Goal: Check status

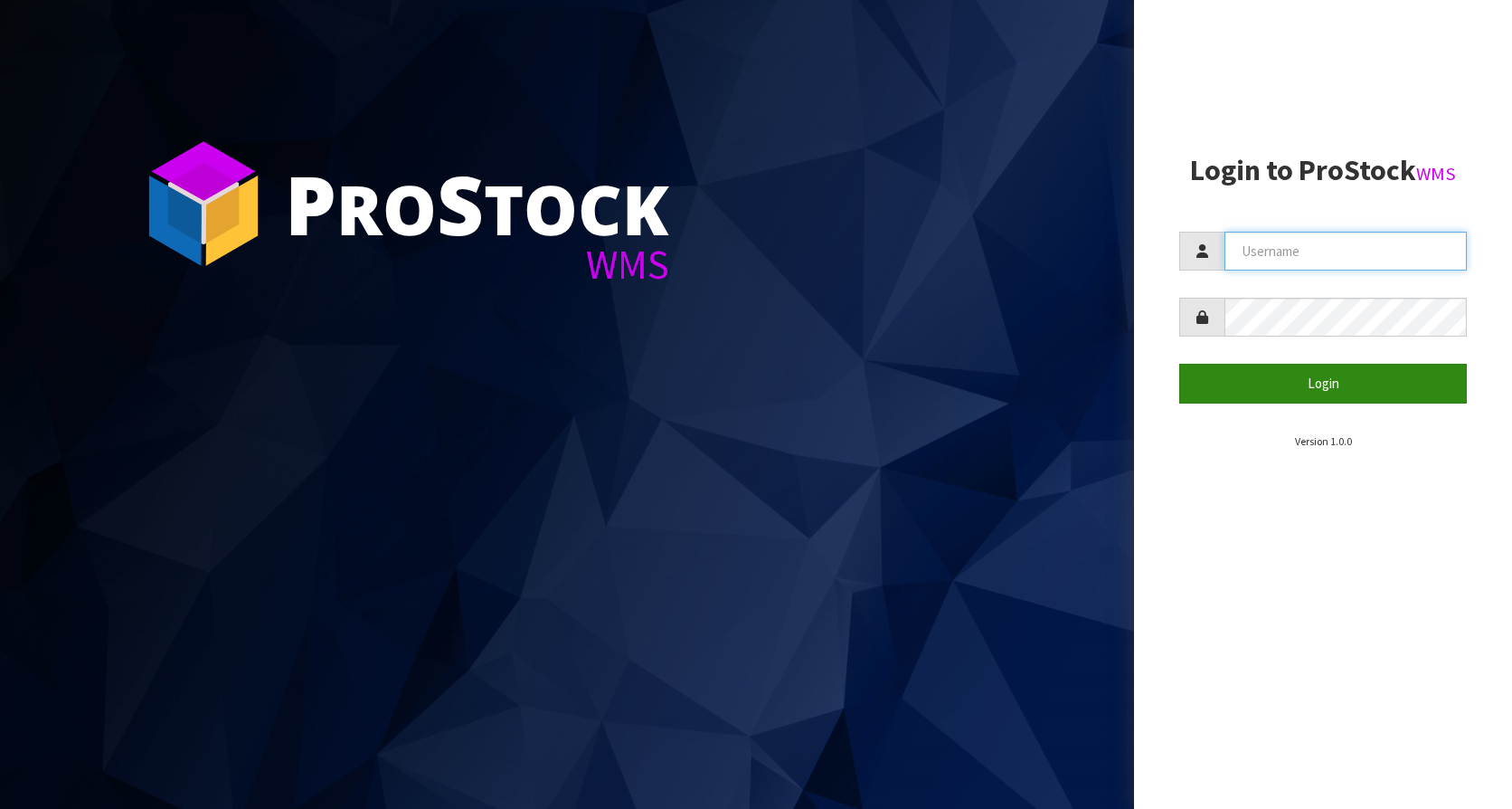
type input "KitchenAid"
click at [1330, 379] on button "Login" at bounding box center [1323, 383] width 287 height 39
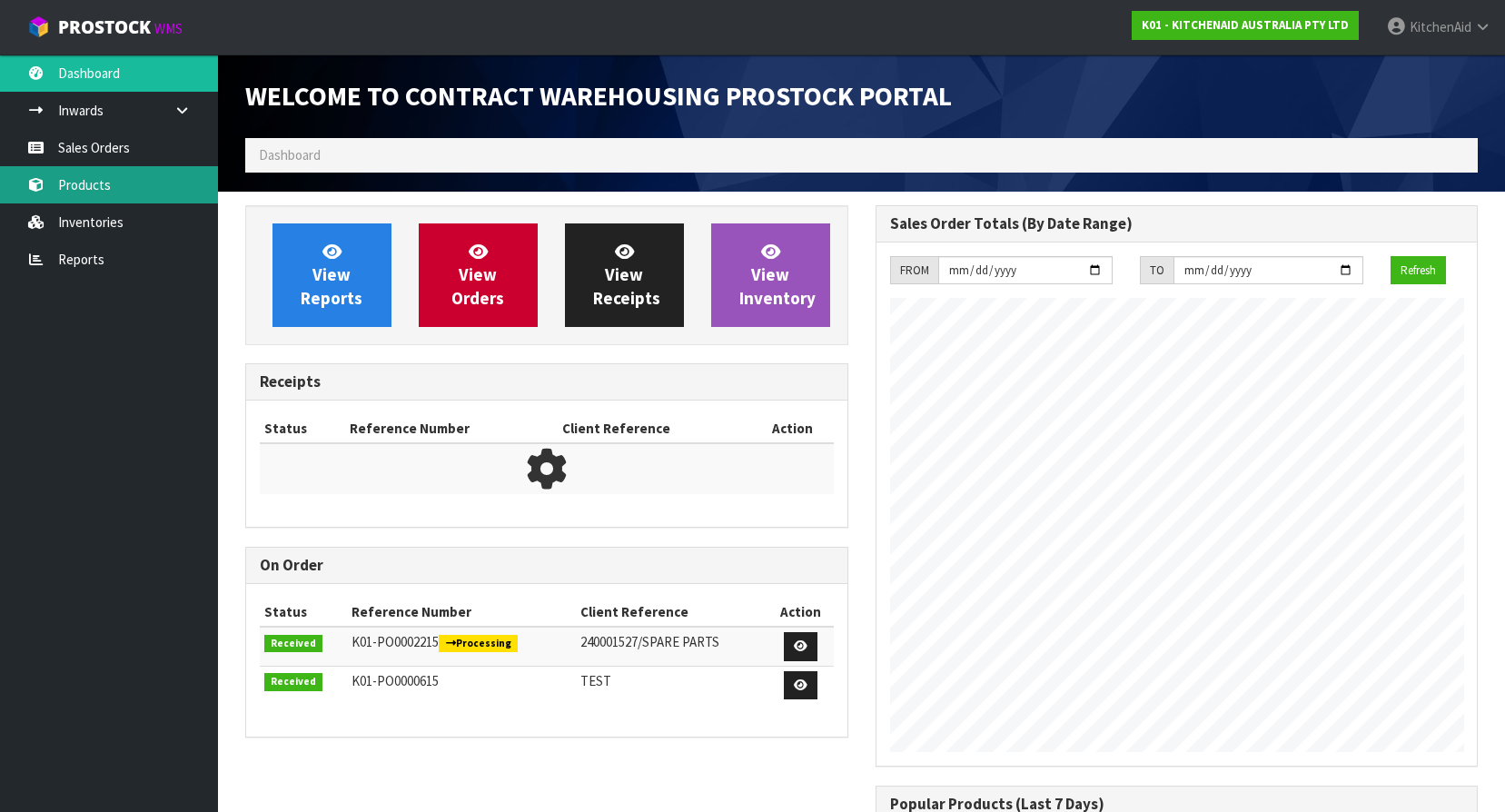
scroll to position [765, 630]
click at [97, 195] on link "Products" at bounding box center [109, 185] width 218 height 38
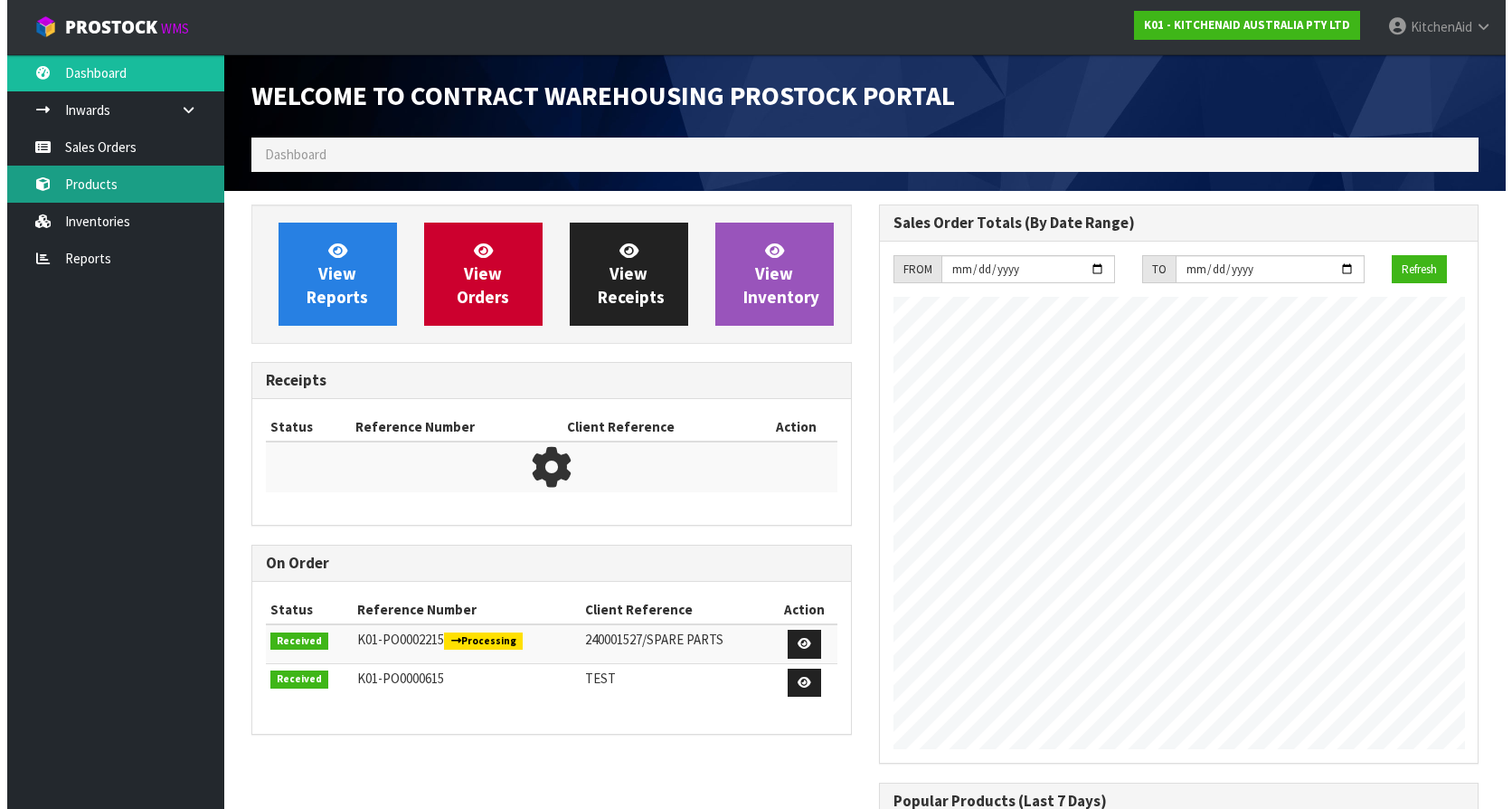
scroll to position [1004, 627]
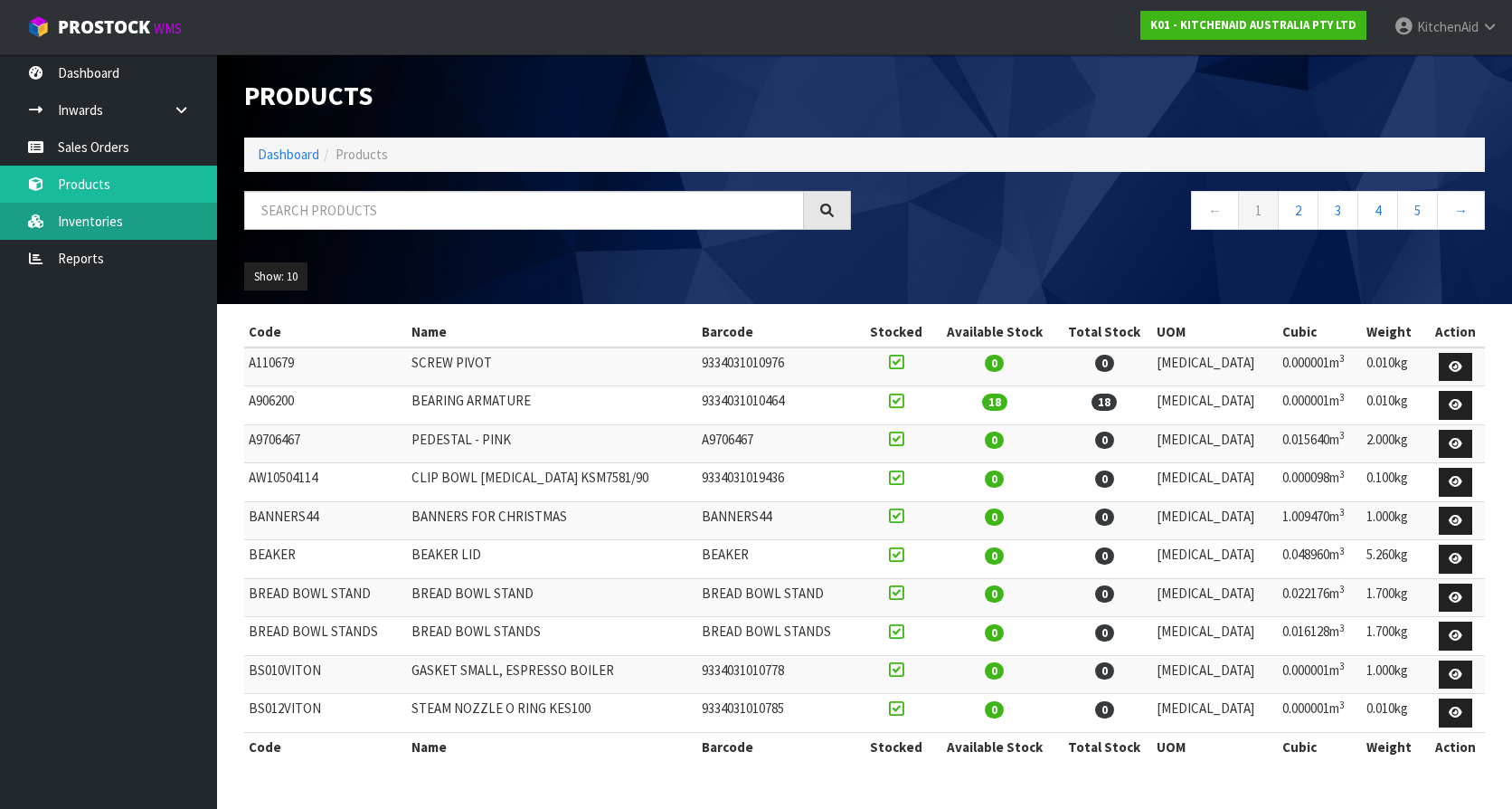
click at [108, 227] on link "Inventories" at bounding box center [109, 221] width 217 height 37
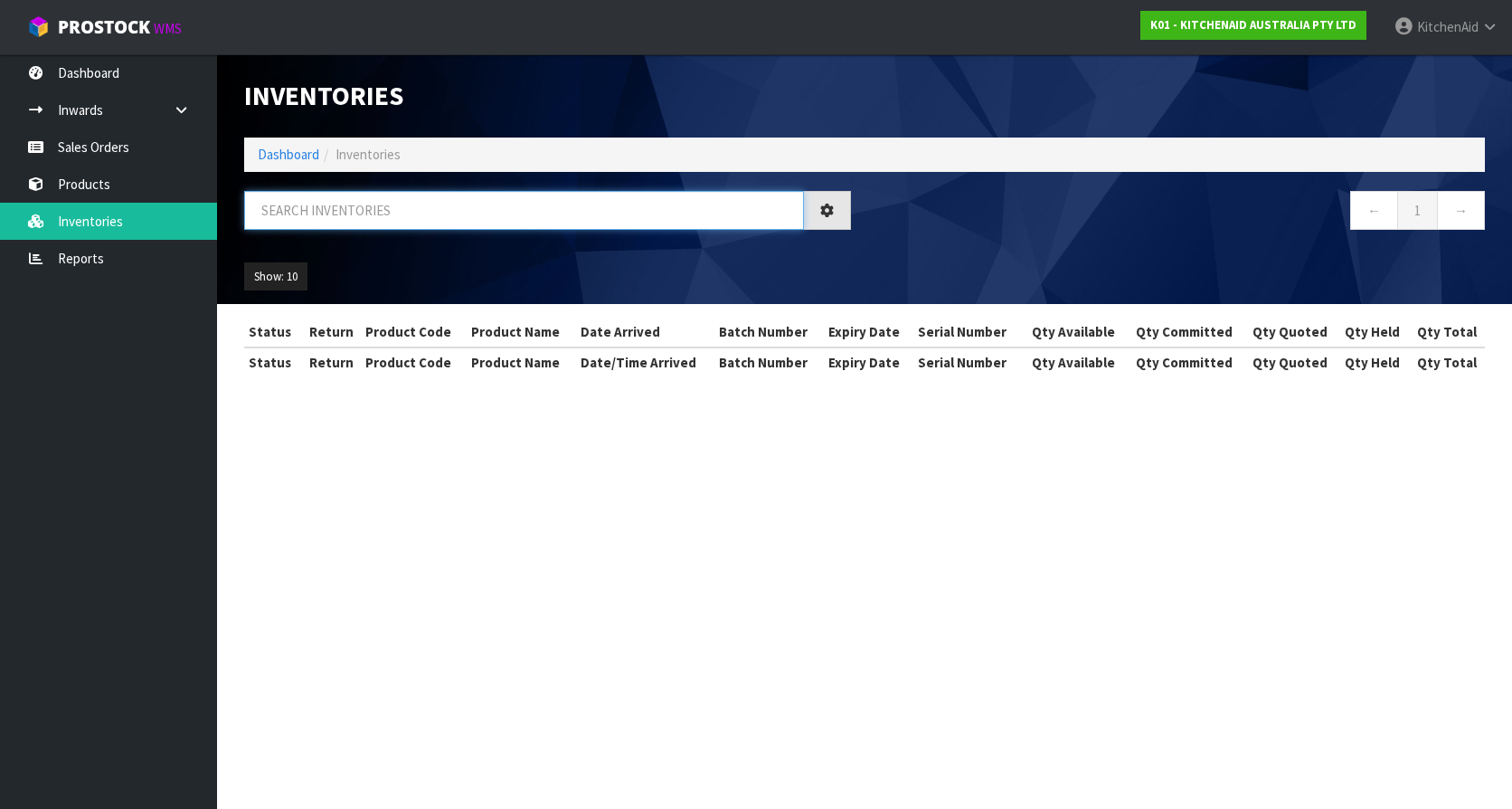
click at [301, 204] on input "text" at bounding box center [524, 211] width 560 height 39
paste input "5KEK1701APL"
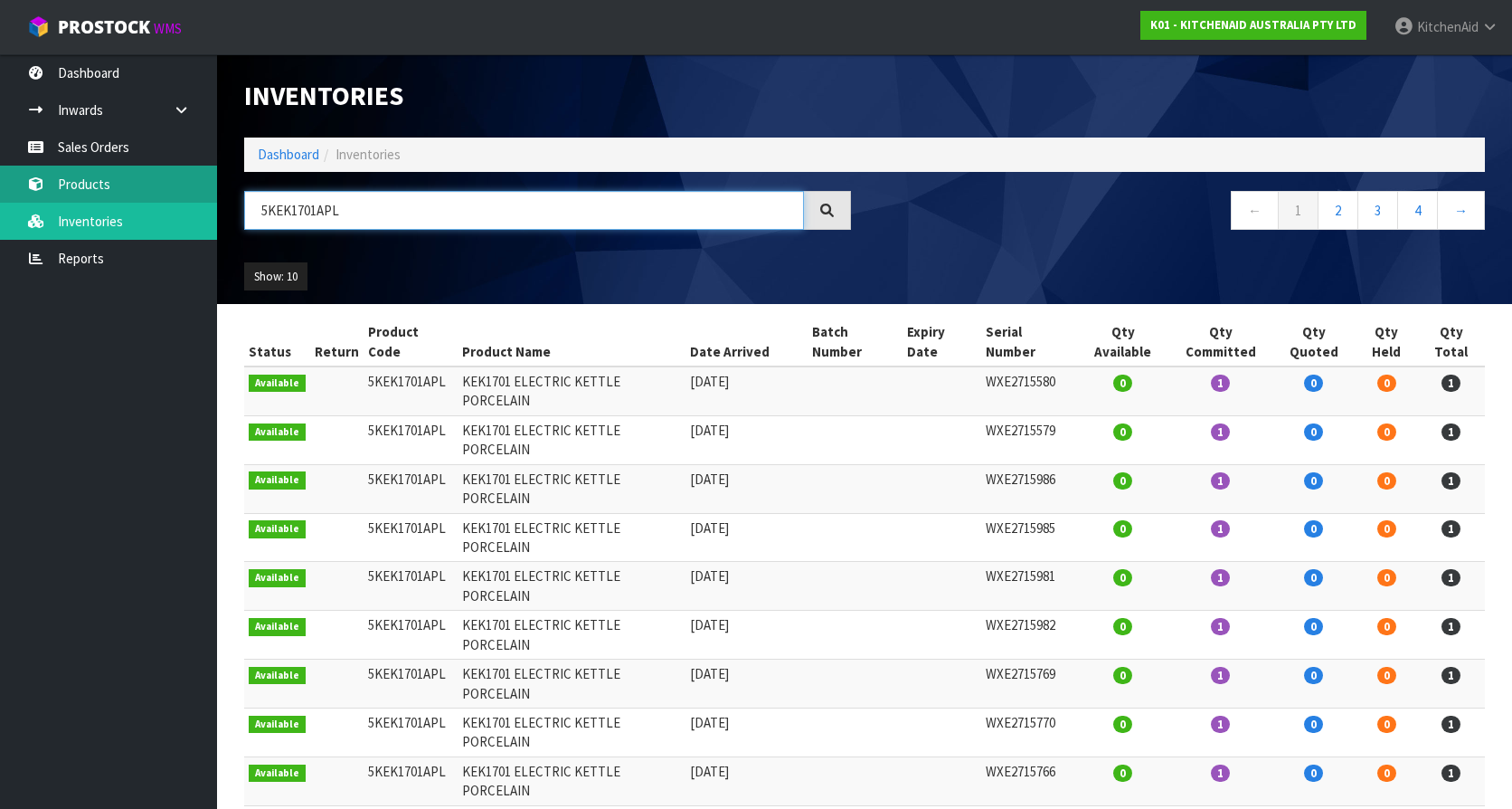
type input "5KEK1701APL"
click at [79, 184] on link "Products" at bounding box center [109, 184] width 217 height 37
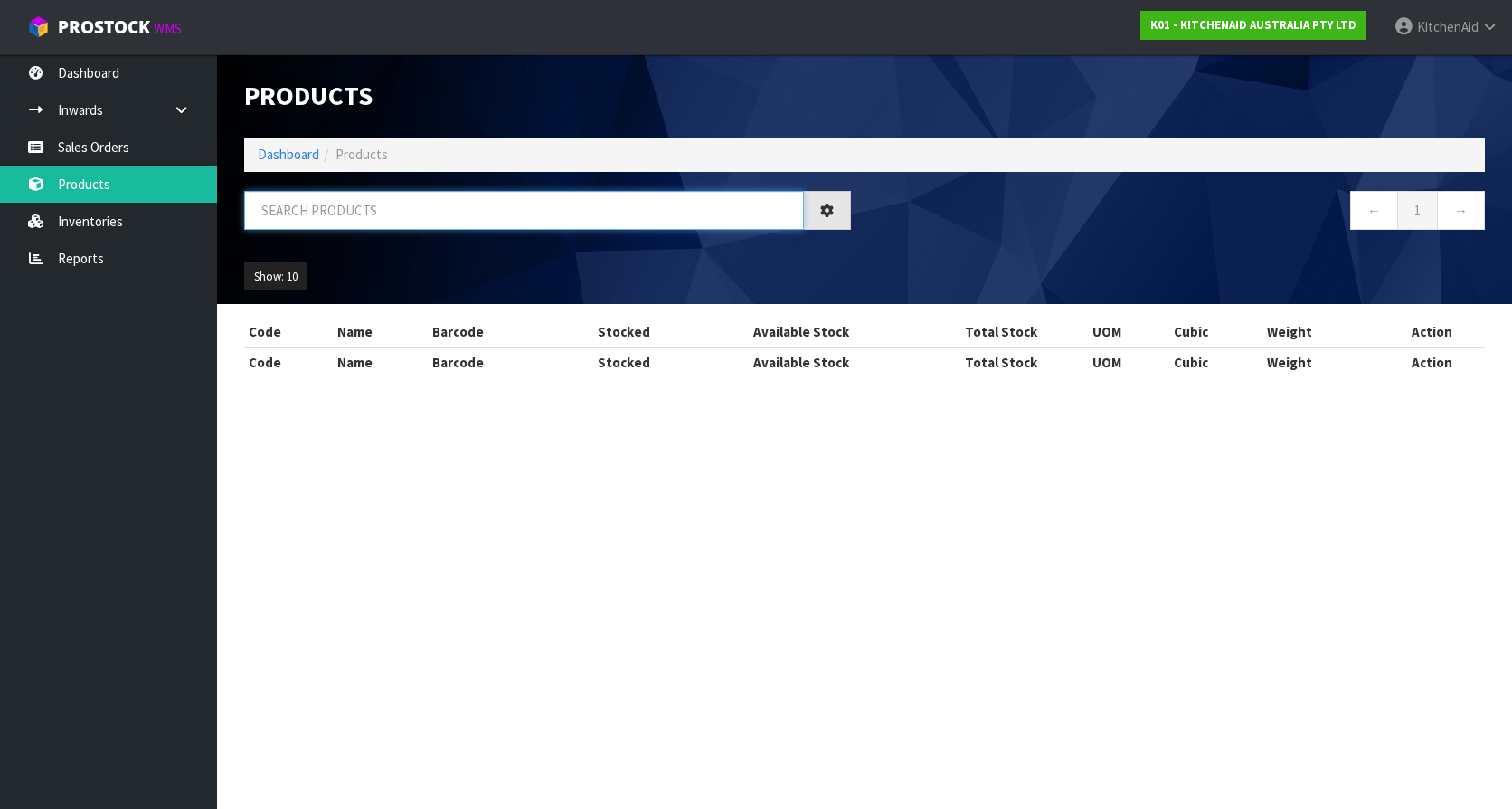
click at [399, 217] on input "text" at bounding box center [524, 211] width 560 height 39
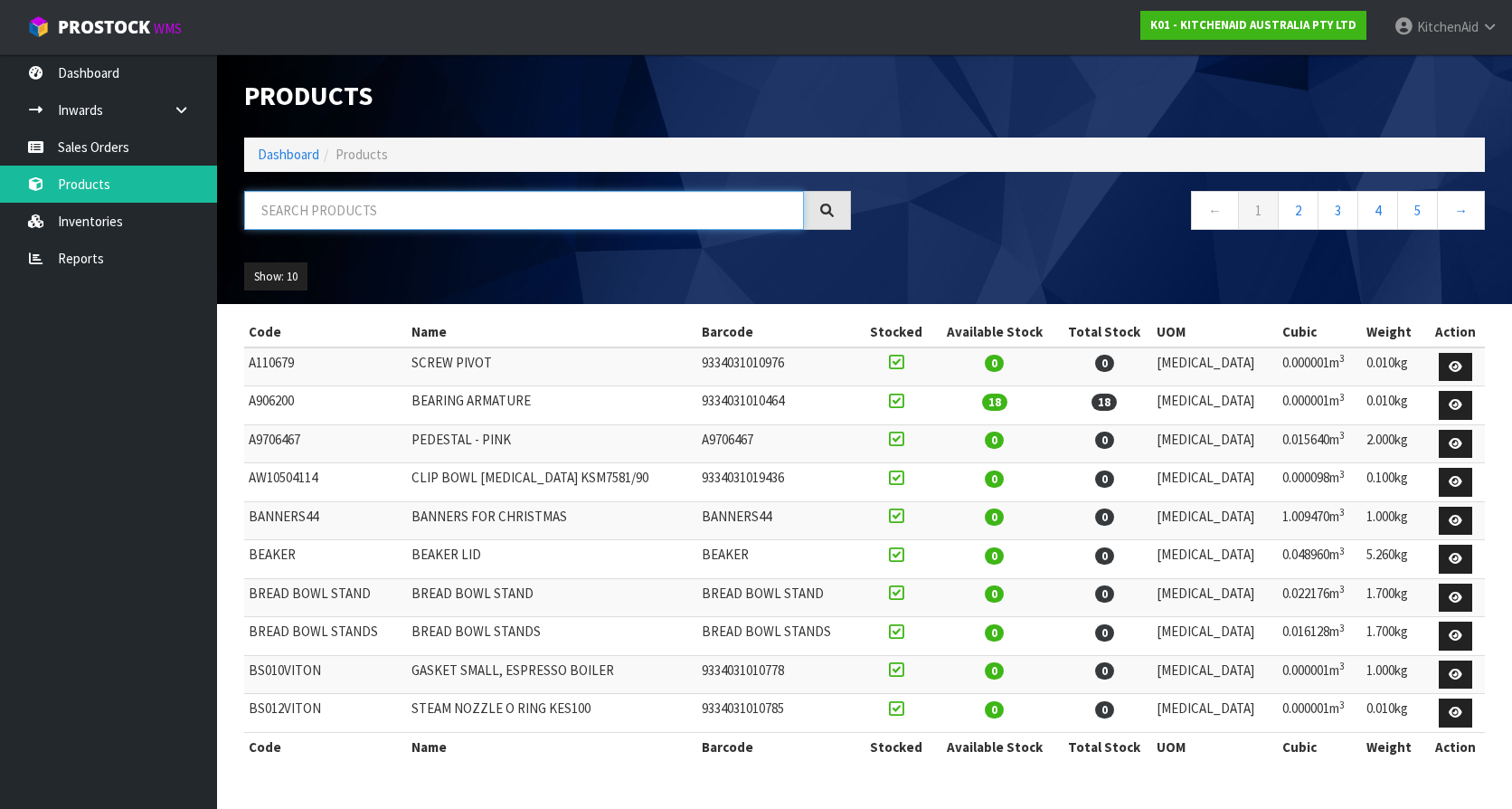
paste input "5KEK1701APL"
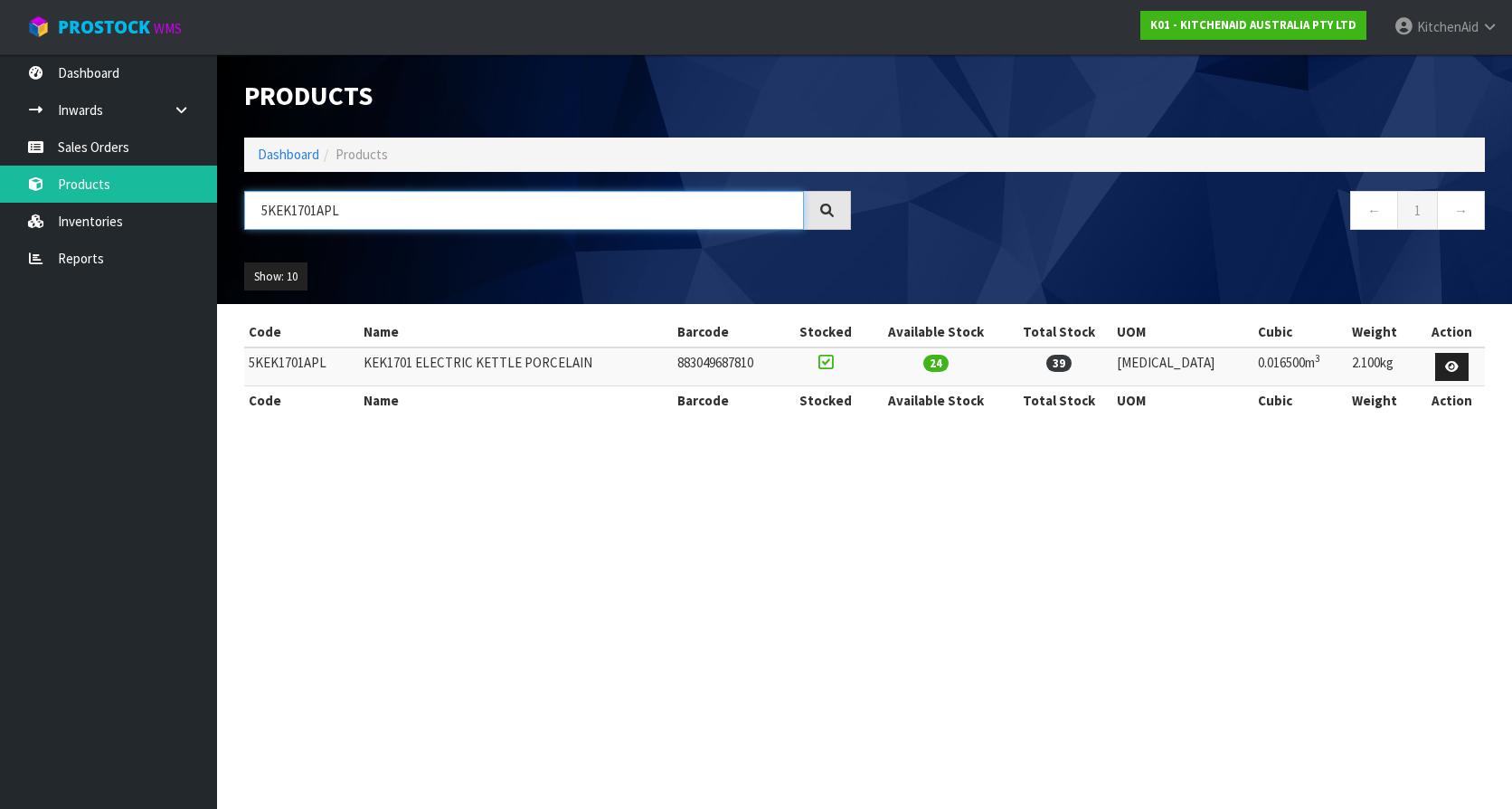
type input "5KEK1701APL"
